Goal: Task Accomplishment & Management: Use online tool/utility

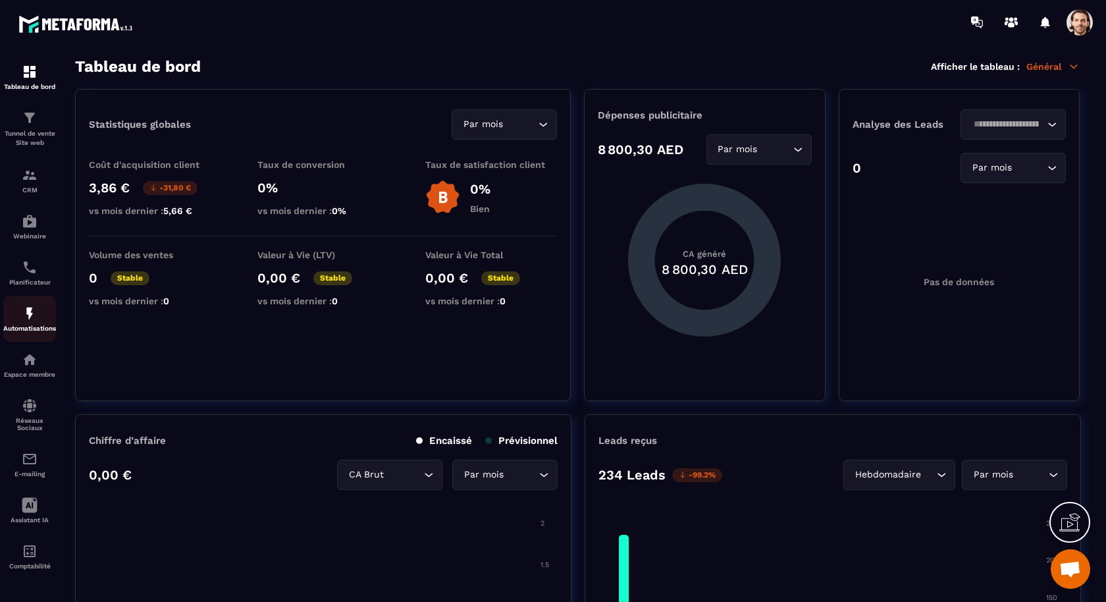
click at [36, 321] on img at bounding box center [30, 313] width 16 height 16
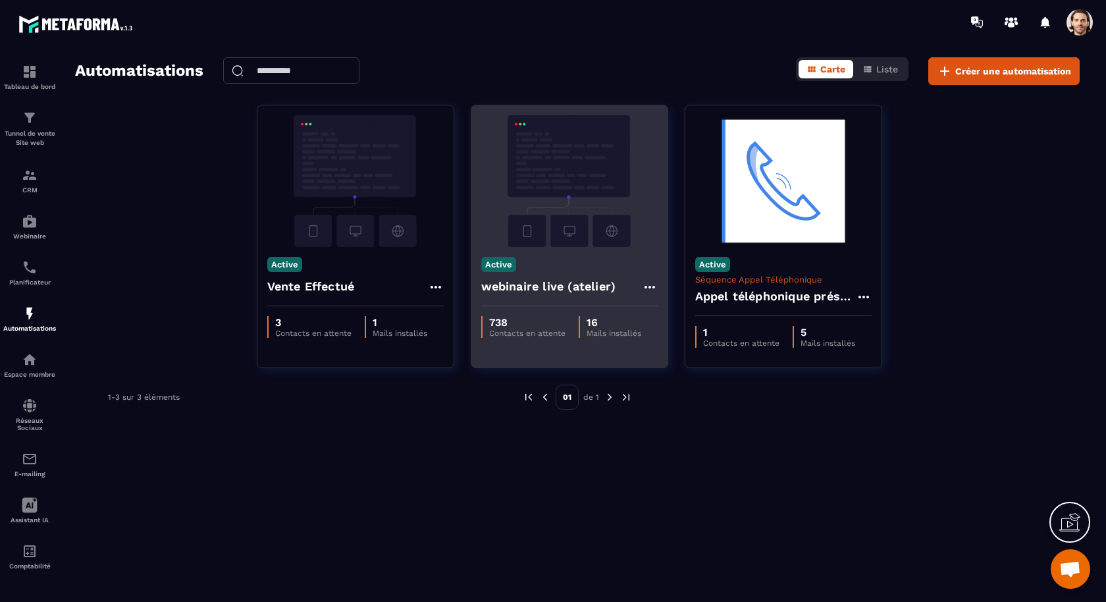
click at [585, 293] on h4 "webinaire live (atelier)" at bounding box center [548, 286] width 135 height 18
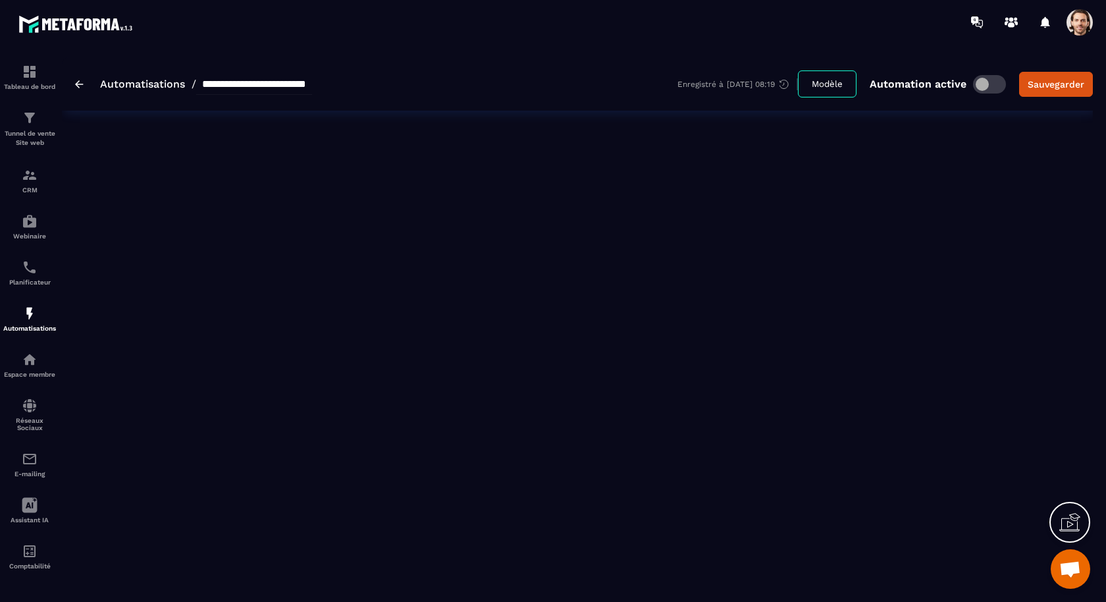
type input "**********"
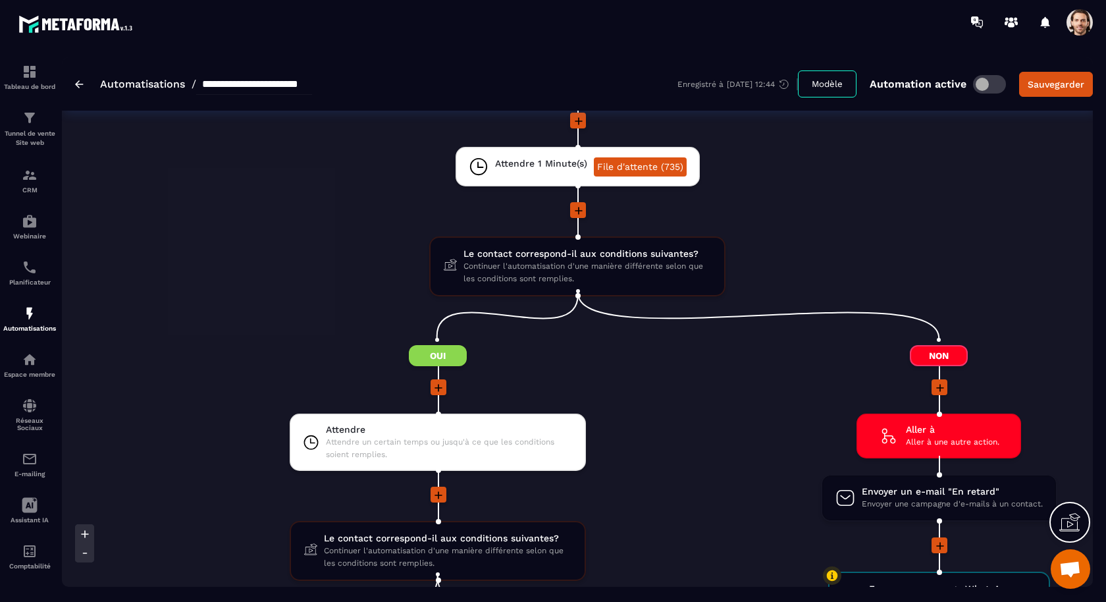
scroll to position [1672, 0]
